Goal: Entertainment & Leisure: Consume media (video, audio)

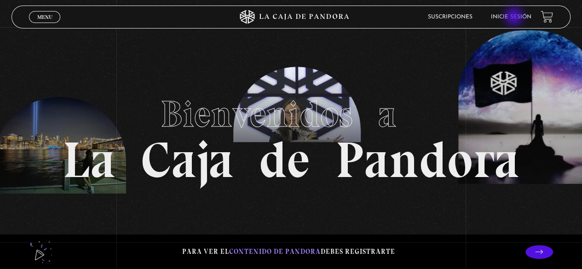
click at [515, 17] on link "Inicie sesión" at bounding box center [511, 17] width 41 height 6
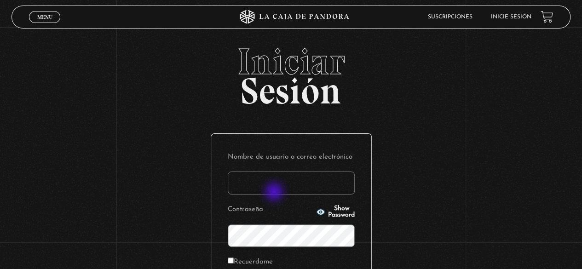
type input "[EMAIL_ADDRESS][DOMAIN_NAME]"
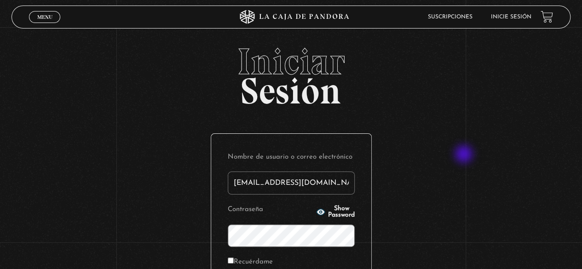
click at [465, 155] on div "Iniciar Sesión Nombre de usuario o correo electrónico jennii.rosado@gmail.com C…" at bounding box center [291, 219] width 582 height 352
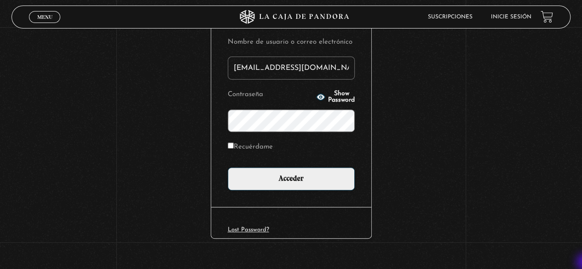
scroll to position [129, 0]
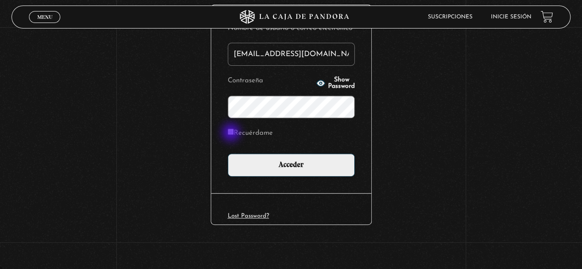
click at [232, 134] on input "Recuérdame" at bounding box center [231, 132] width 6 height 6
checkbox input "true"
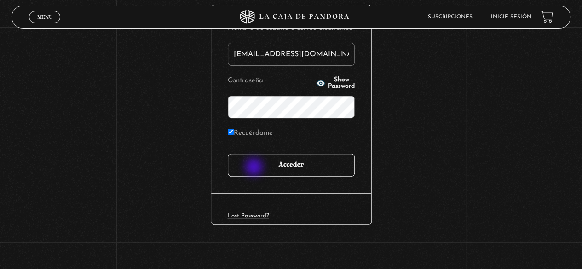
click at [255, 168] on input "Acceder" at bounding box center [291, 165] width 127 height 23
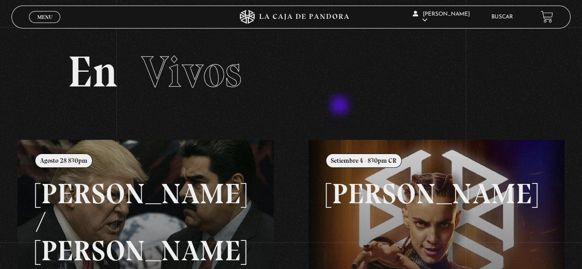
click at [341, 106] on section "En Vivos" at bounding box center [291, 83] width 582 height 113
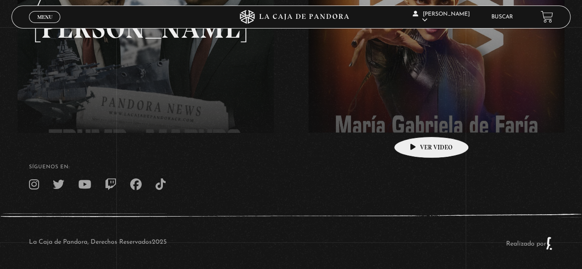
scroll to position [227, 0]
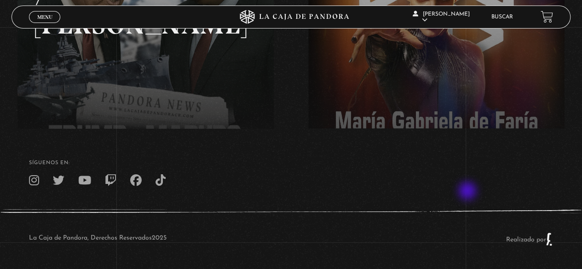
click at [469, 192] on footer "SÍguenos en: La Caja de Pandora, Derechos Reservados 2025 Realizado por" at bounding box center [291, 198] width 582 height 141
click at [48, 12] on link "Menu Cerrar" at bounding box center [44, 17] width 31 height 12
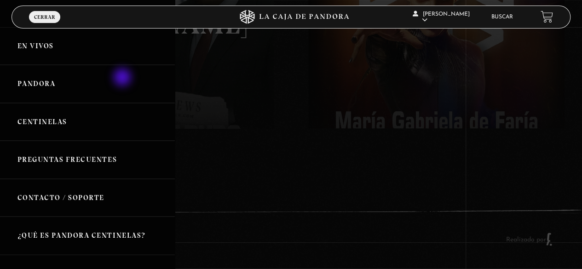
click at [123, 78] on link "Pandora" at bounding box center [87, 84] width 175 height 38
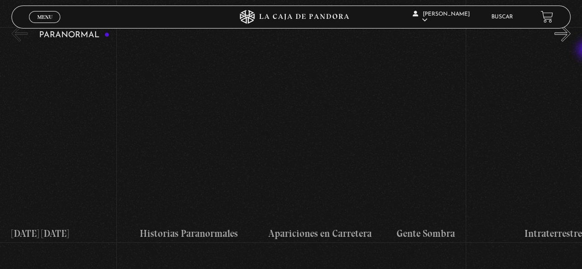
scroll to position [955, 0]
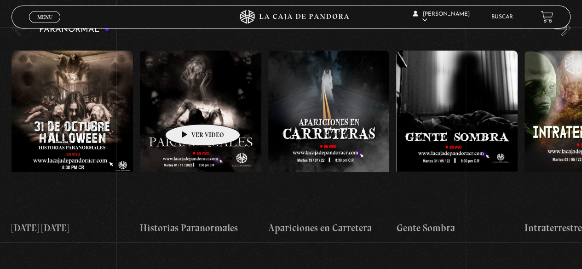
click at [188, 110] on figure at bounding box center [201, 134] width 122 height 166
click at [202, 115] on figure at bounding box center [201, 134] width 122 height 166
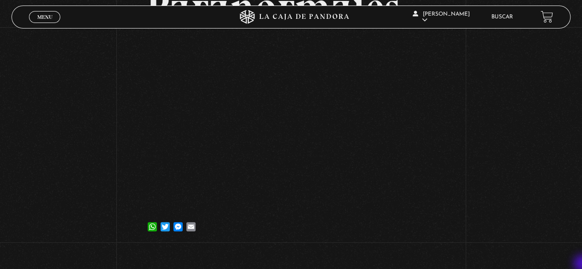
scroll to position [129, 0]
